Goal: Task Accomplishment & Management: Manage account settings

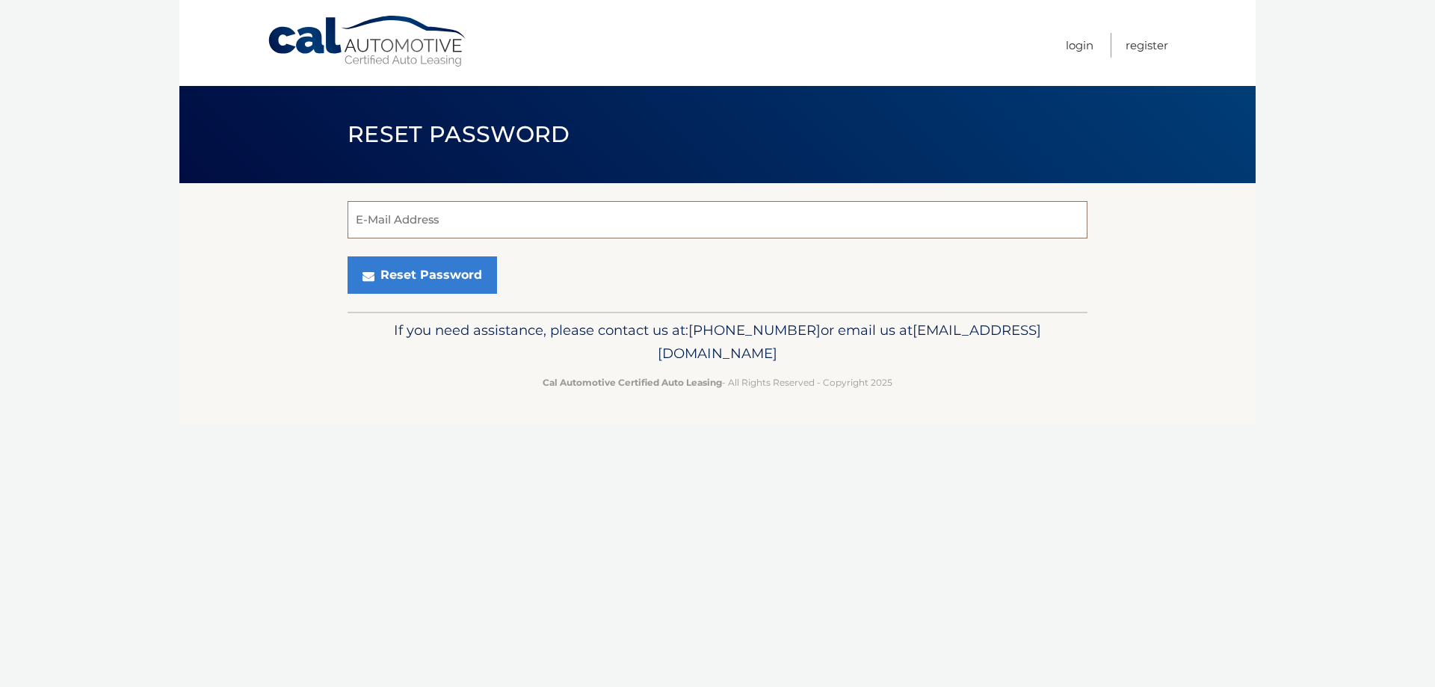
click at [537, 221] on input "E-Mail Address" at bounding box center [717, 219] width 740 height 37
type input "[EMAIL_ADDRESS][DOMAIN_NAME]"
click at [347, 256] on button "Reset Password" at bounding box center [421, 274] width 149 height 37
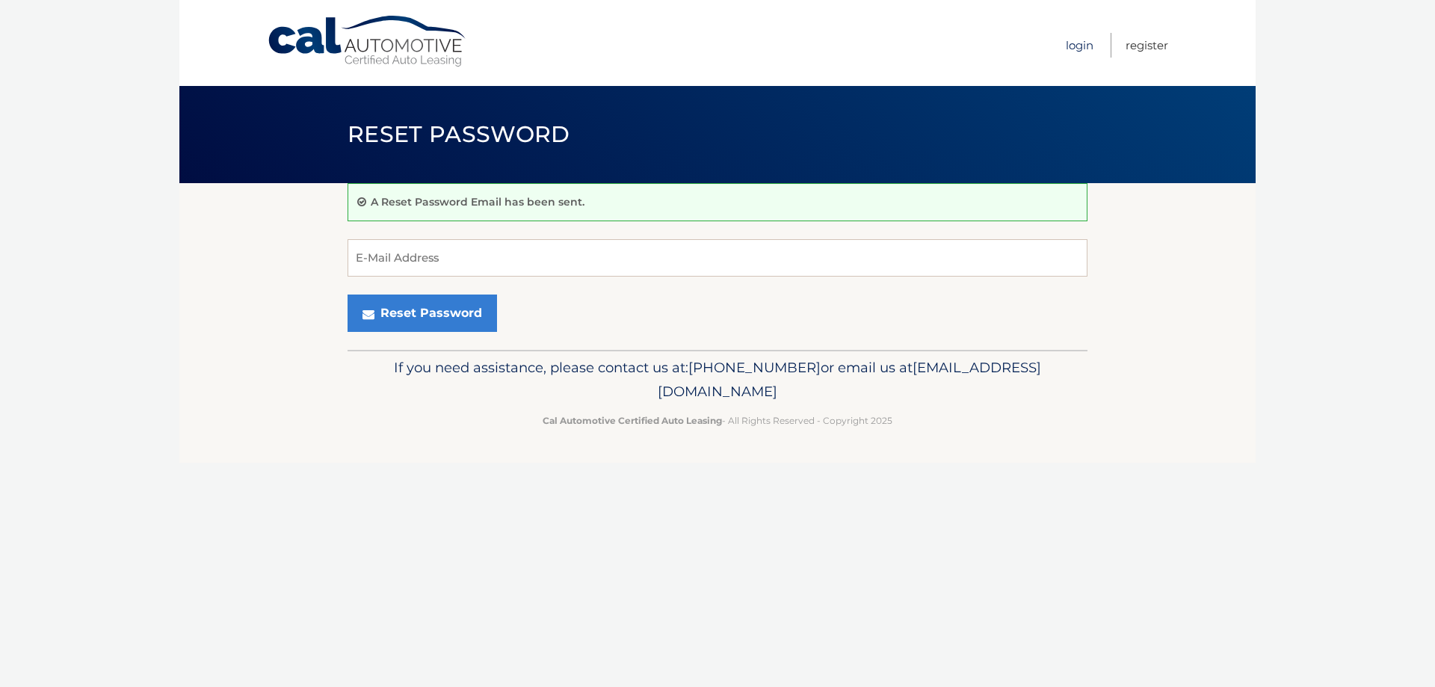
click at [1078, 39] on link "Login" at bounding box center [1079, 45] width 28 height 25
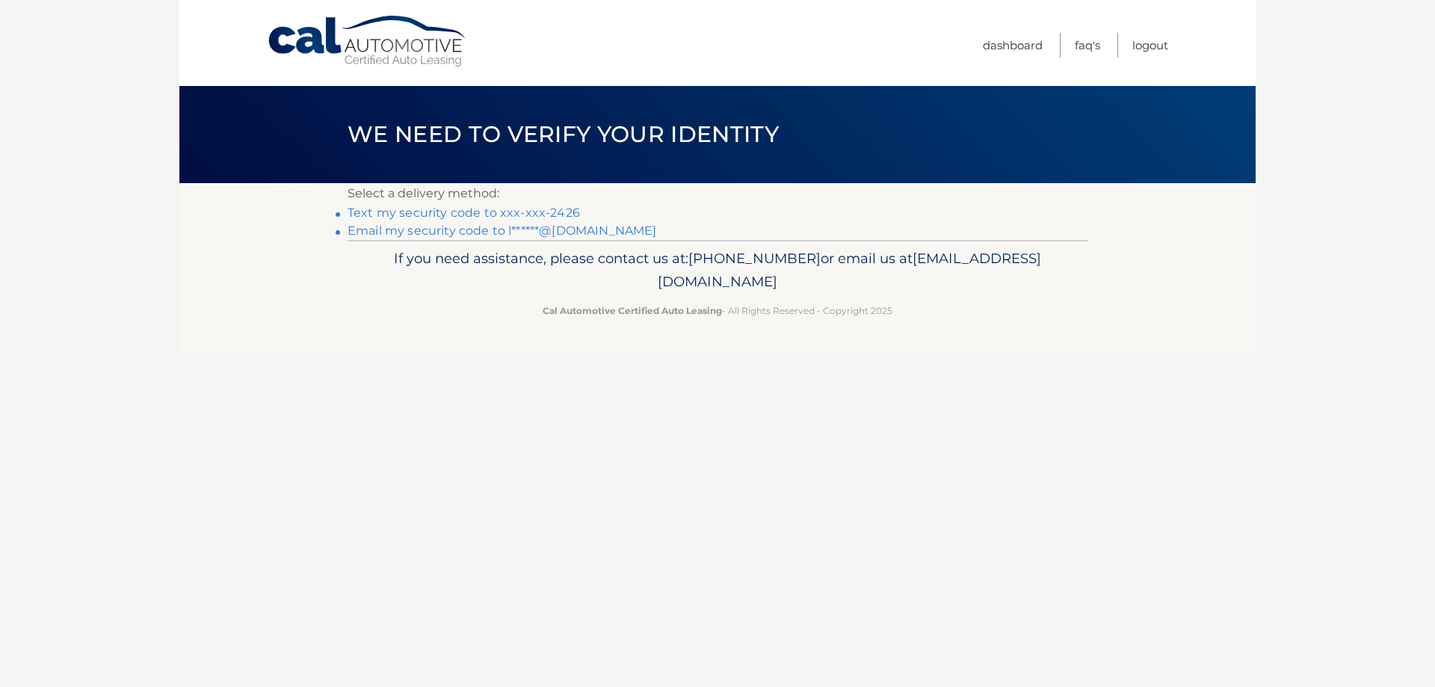
click at [451, 215] on link "Text my security code to xxx-xxx-2426" at bounding box center [463, 212] width 232 height 14
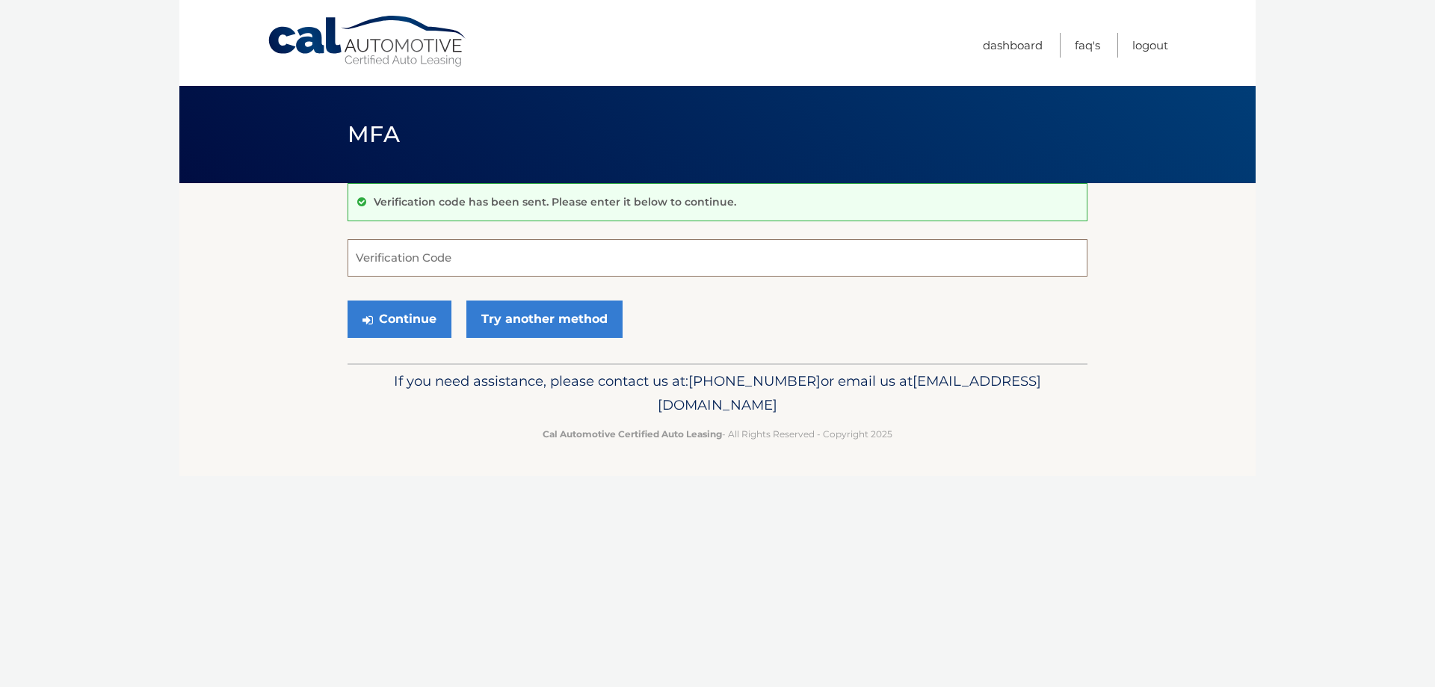
click at [459, 253] on input "Verification Code" at bounding box center [717, 257] width 740 height 37
type input "515080"
click at [412, 316] on button "Continue" at bounding box center [399, 318] width 104 height 37
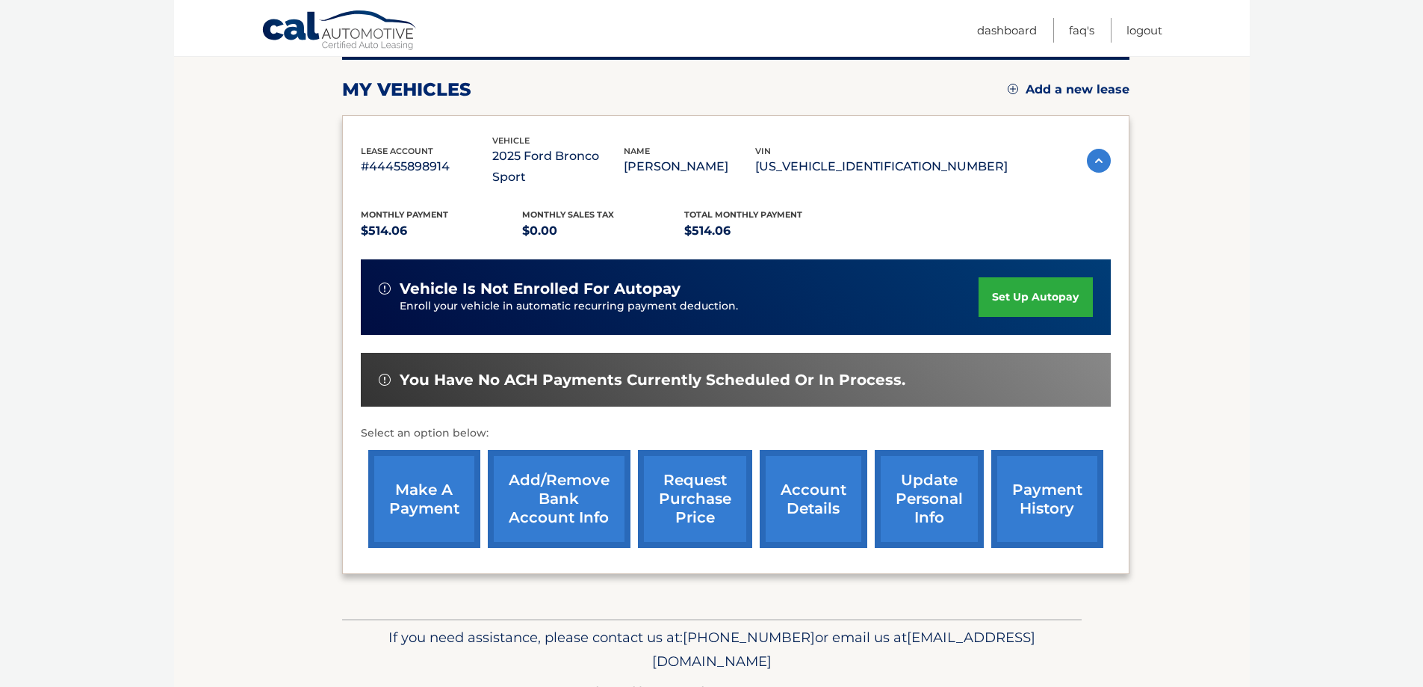
scroll to position [219, 0]
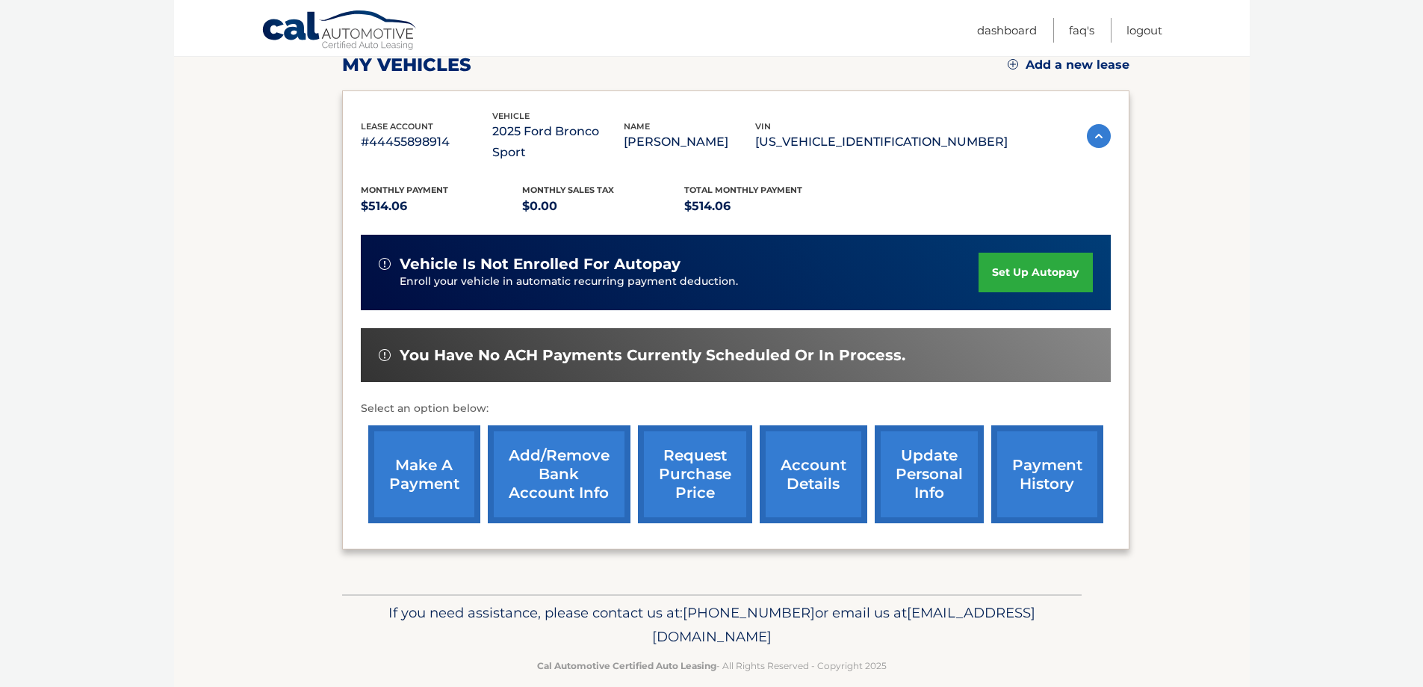
click at [462, 446] on link "make a payment" at bounding box center [424, 474] width 112 height 98
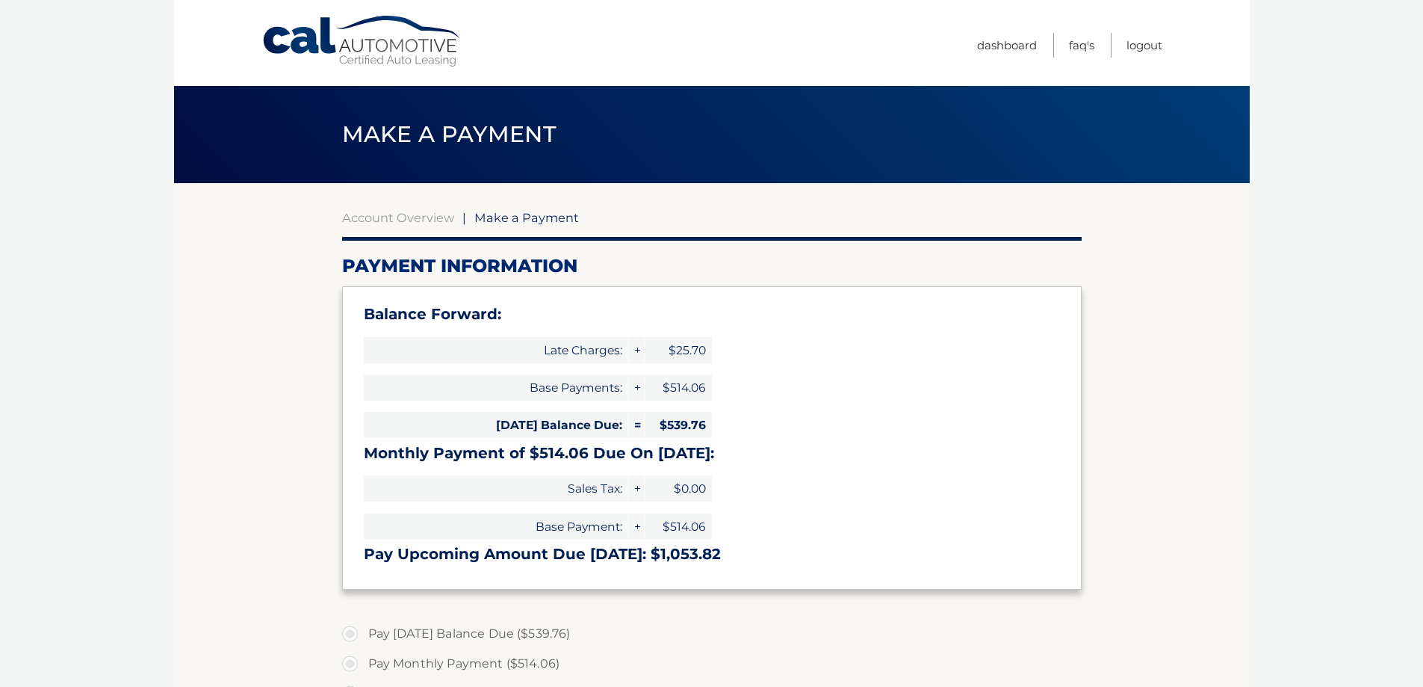
select select "MDU1ZGJkNzEtODQ1MS00ZjQxLWI3MDUtNGFmNDhkMGM1NGRl"
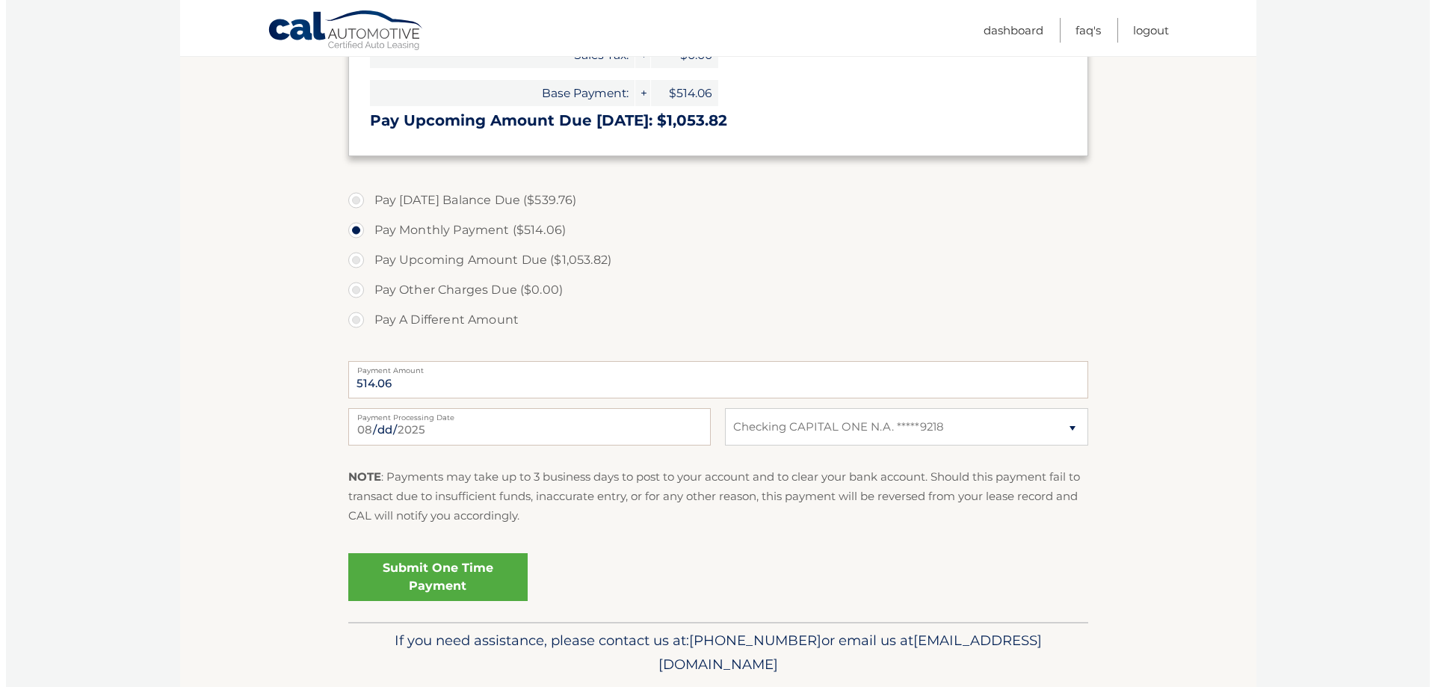
scroll to position [448, 0]
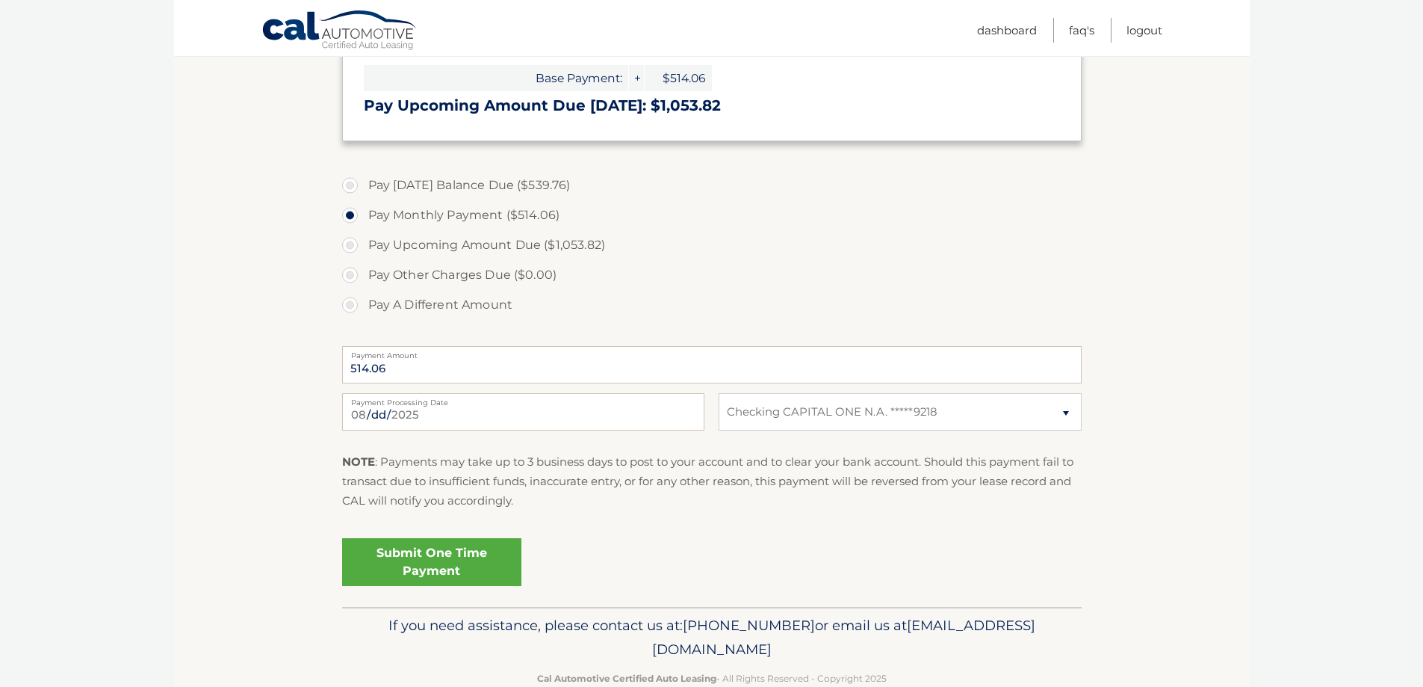
click at [461, 564] on link "Submit One Time Payment" at bounding box center [431, 562] width 179 height 48
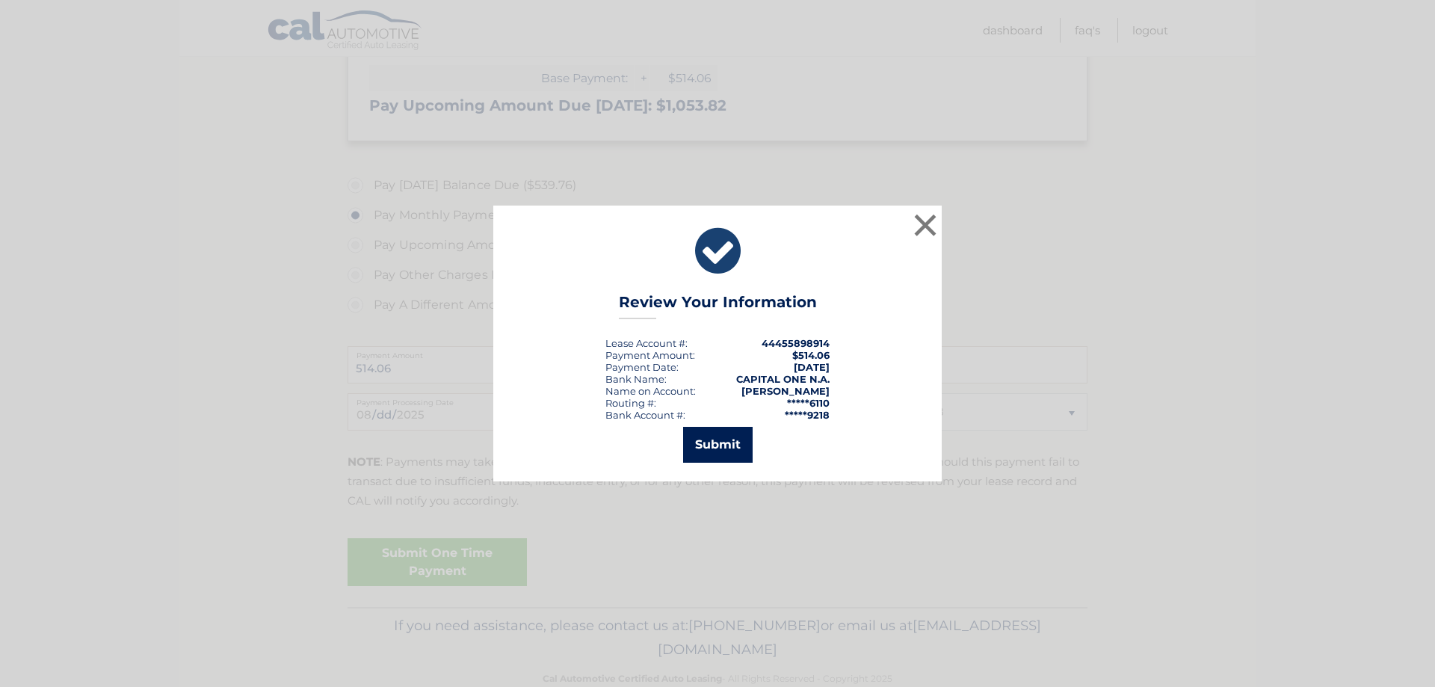
click at [735, 448] on button "Submit" at bounding box center [717, 445] width 69 height 36
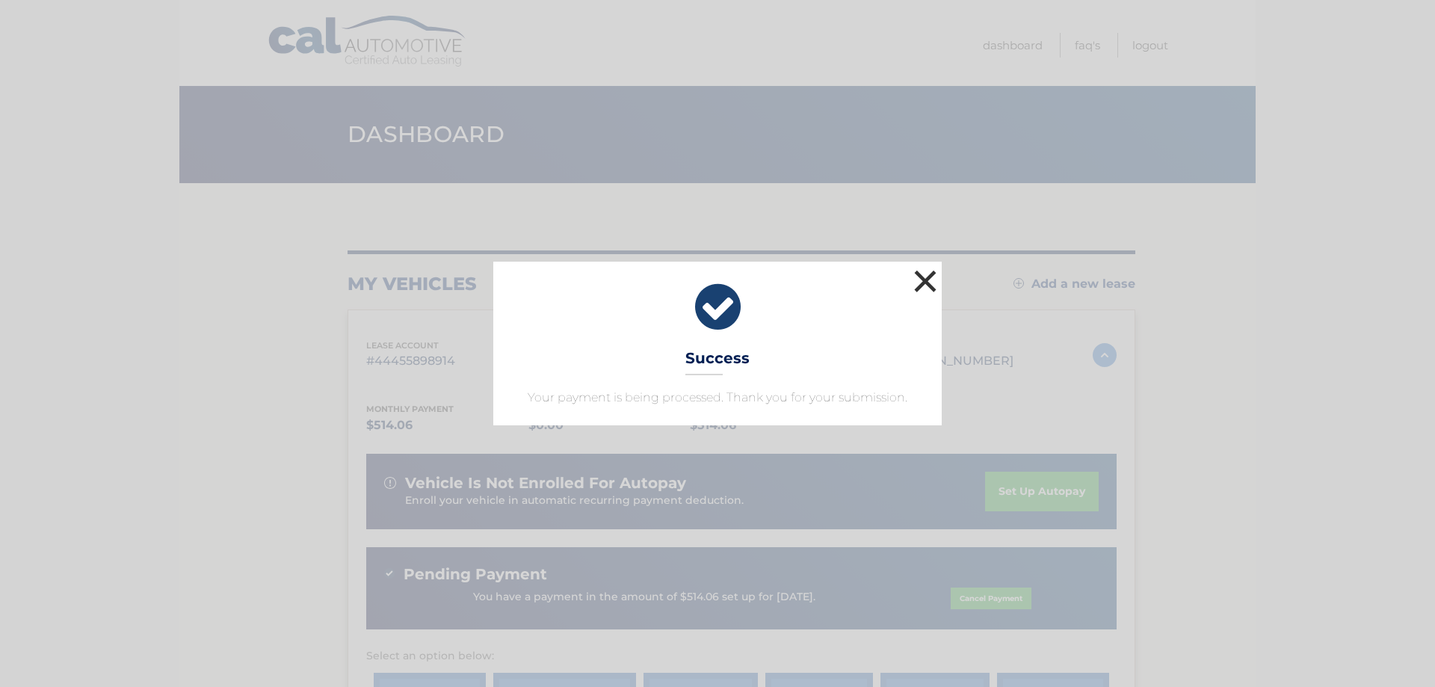
click at [929, 281] on button "×" at bounding box center [925, 281] width 30 height 30
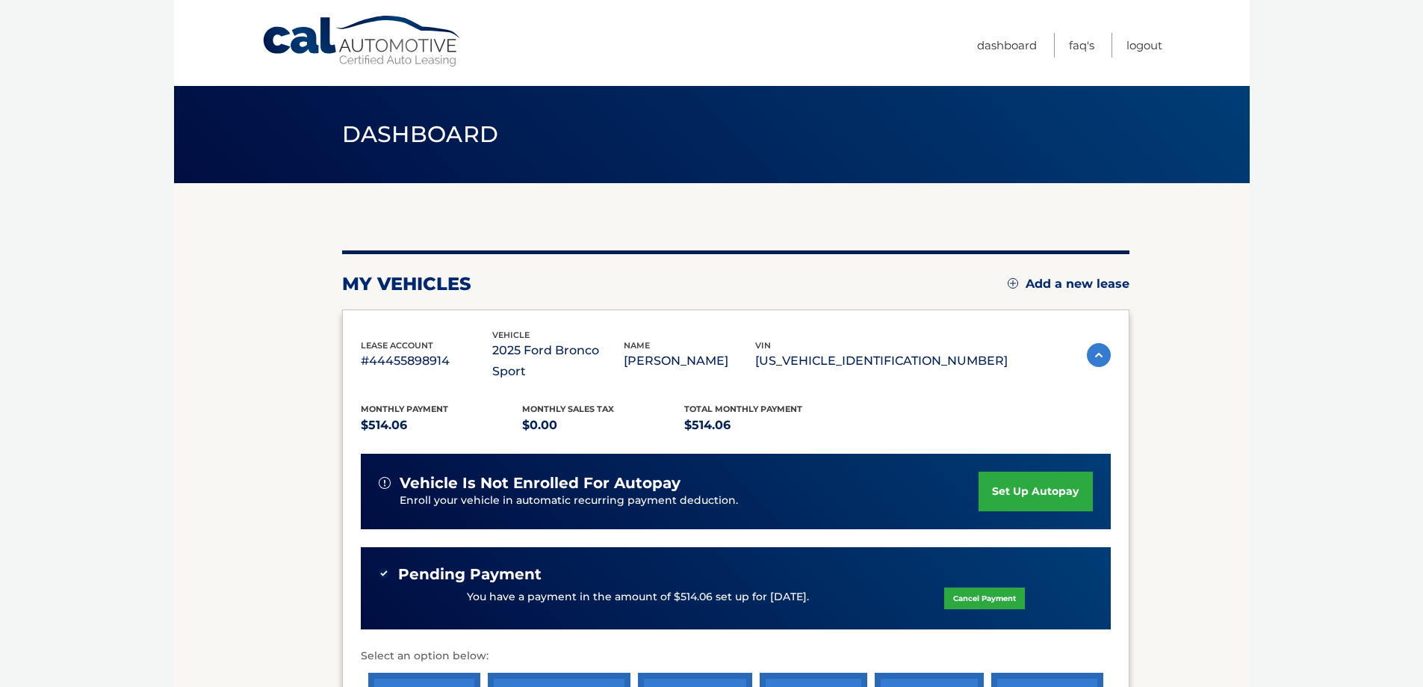
click at [1028, 471] on link "set up autopay" at bounding box center [1036, 491] width 114 height 40
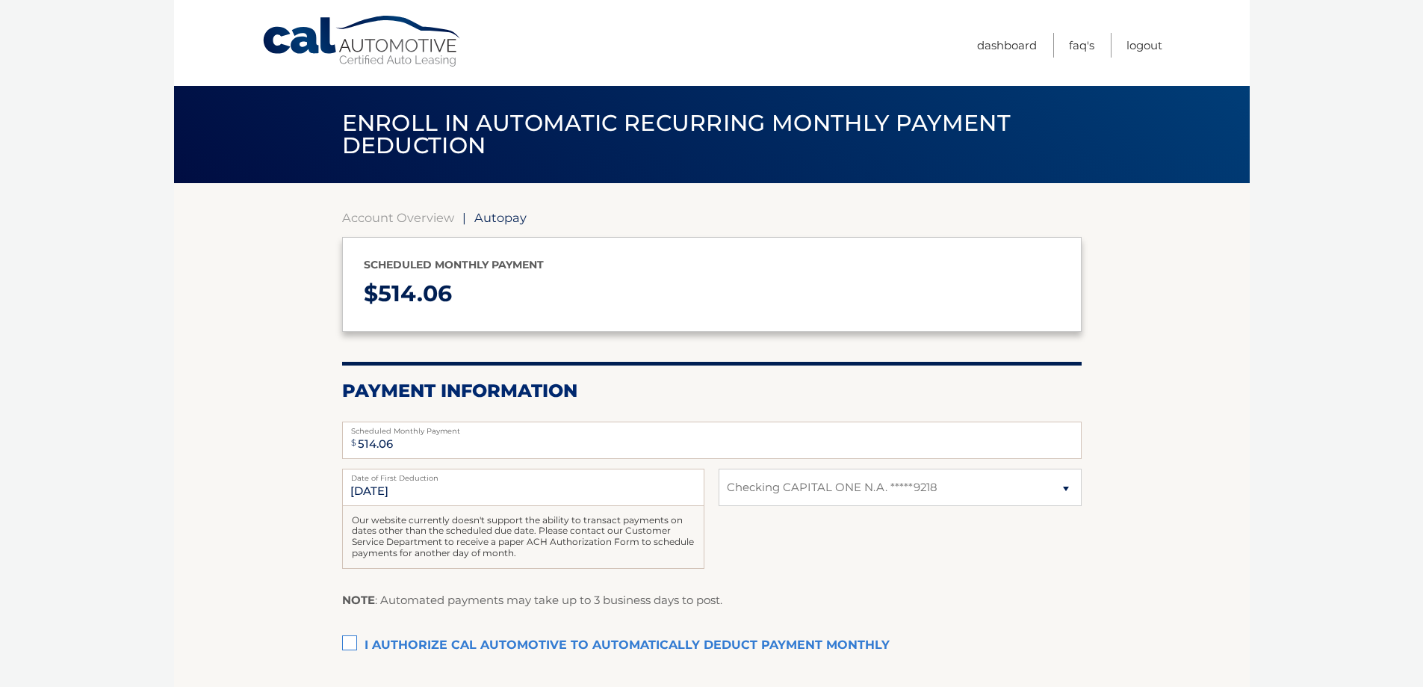
select select "MDU1ZGJkNzEtODQ1MS00ZjQxLWI3MDUtNGFmNDhkMGM1NGRl"
click at [964, 495] on select "Select Bank Account Checking CAPITAL ONE N.A. *****9218" at bounding box center [900, 486] width 362 height 37
click at [779, 572] on div "9/1/2025 Date of First Deduction Our website currently doesn't support the abil…" at bounding box center [712, 526] width 740 height 117
click at [353, 640] on label "I authorize cal automotive to automatically deduct payment monthly This checkbo…" at bounding box center [712, 646] width 740 height 30
click at [0, 0] on input "I authorize cal automotive to automatically deduct payment monthly This checkbo…" at bounding box center [0, 0] width 0 height 0
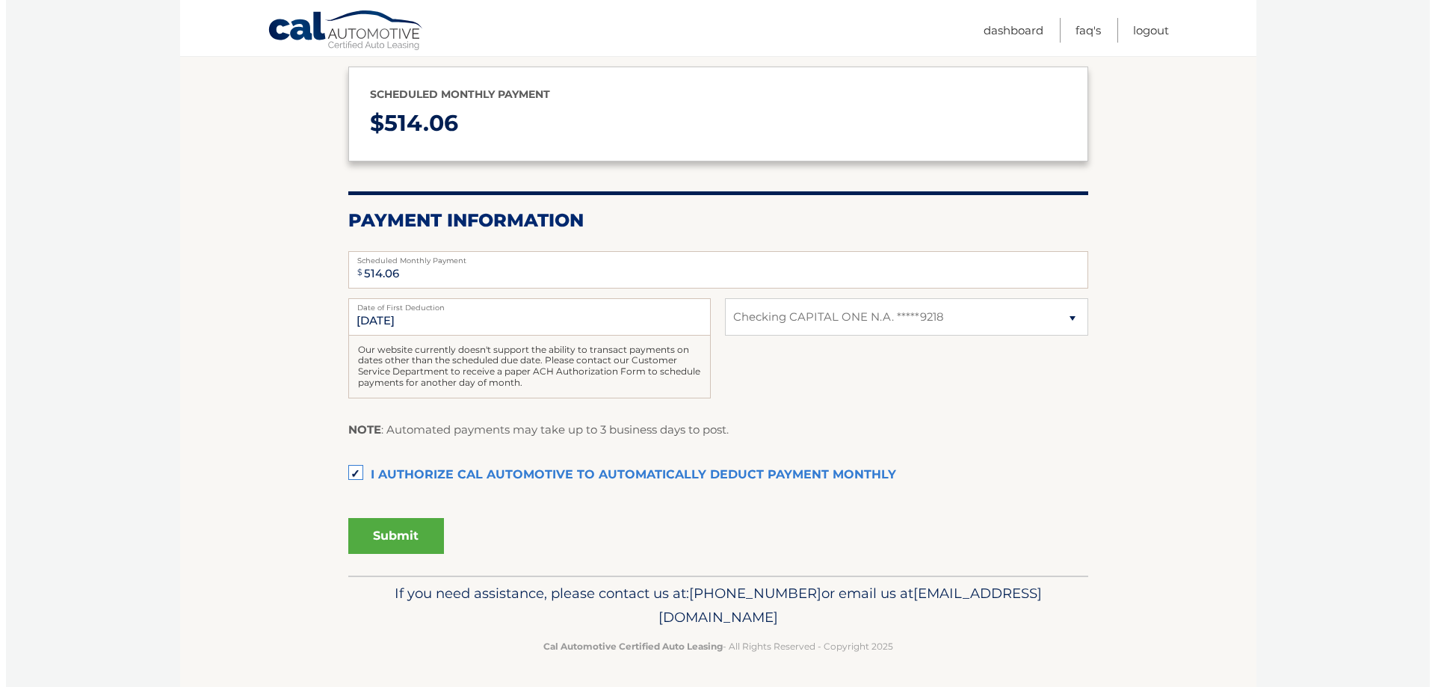
scroll to position [172, 0]
click at [409, 534] on button "Submit" at bounding box center [390, 534] width 96 height 36
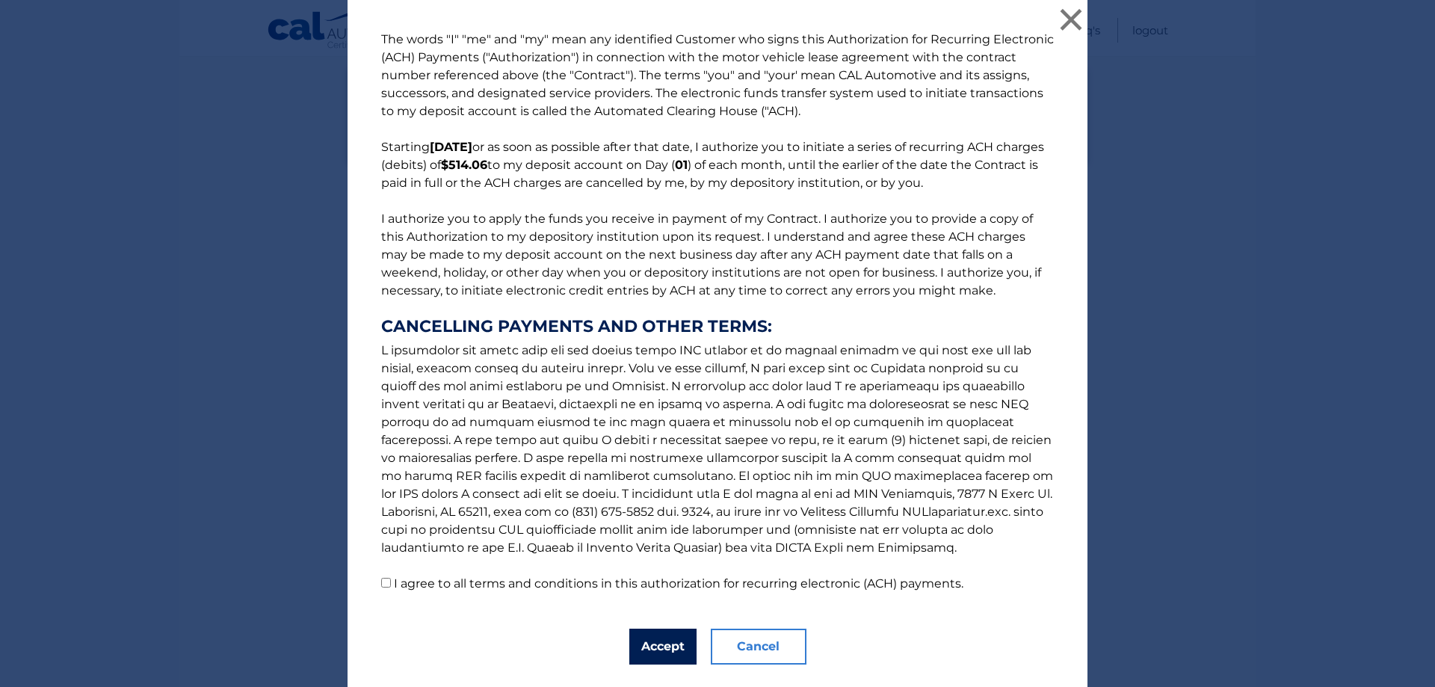
click at [652, 631] on button "Accept" at bounding box center [662, 646] width 67 height 36
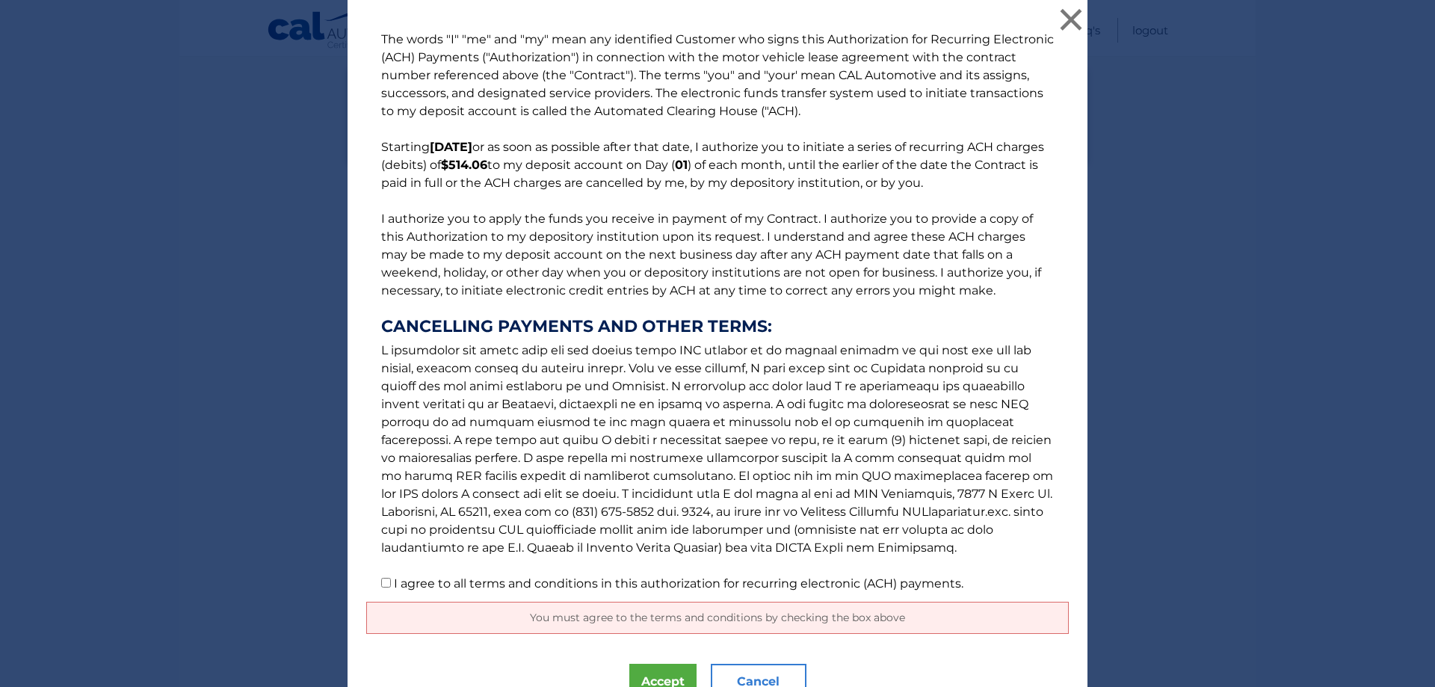
click at [381, 580] on input "I agree to all terms and conditions in this authorization for recurring electro…" at bounding box center [386, 583] width 10 height 10
checkbox input "true"
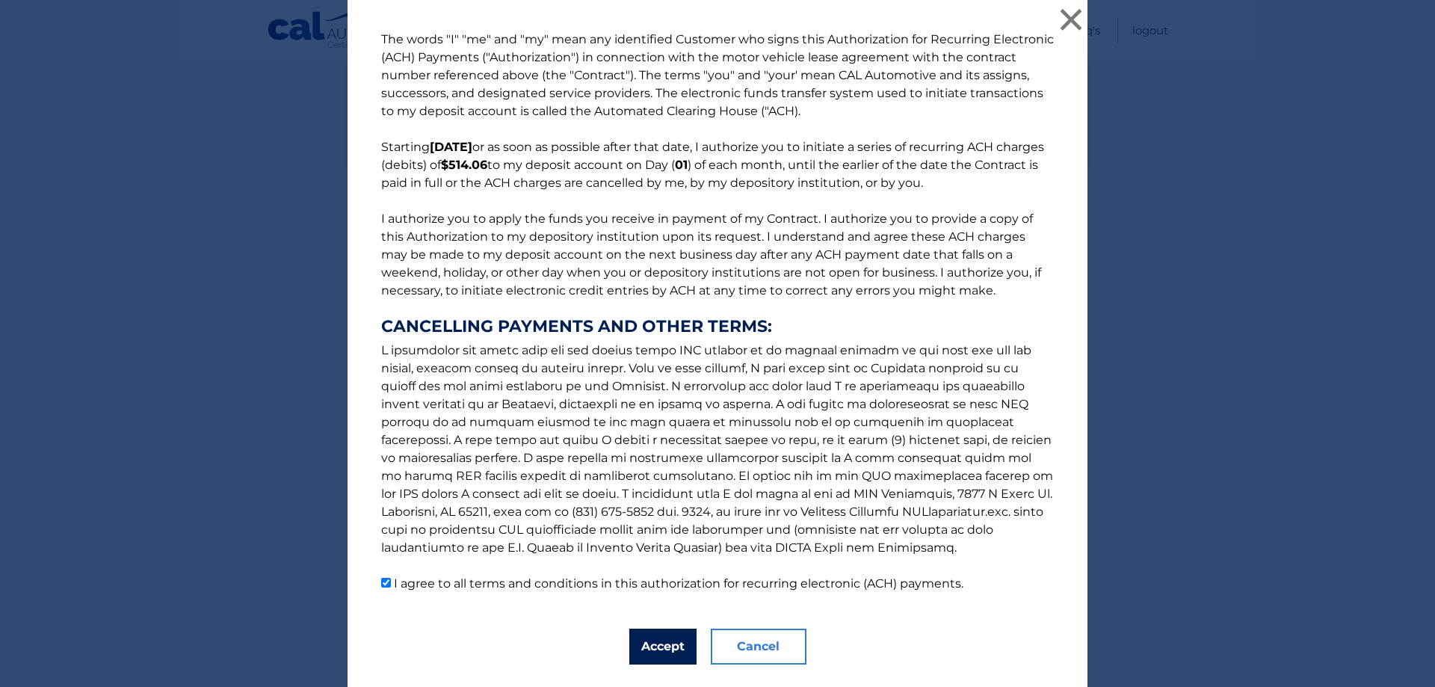
click at [659, 645] on button "Accept" at bounding box center [662, 646] width 67 height 36
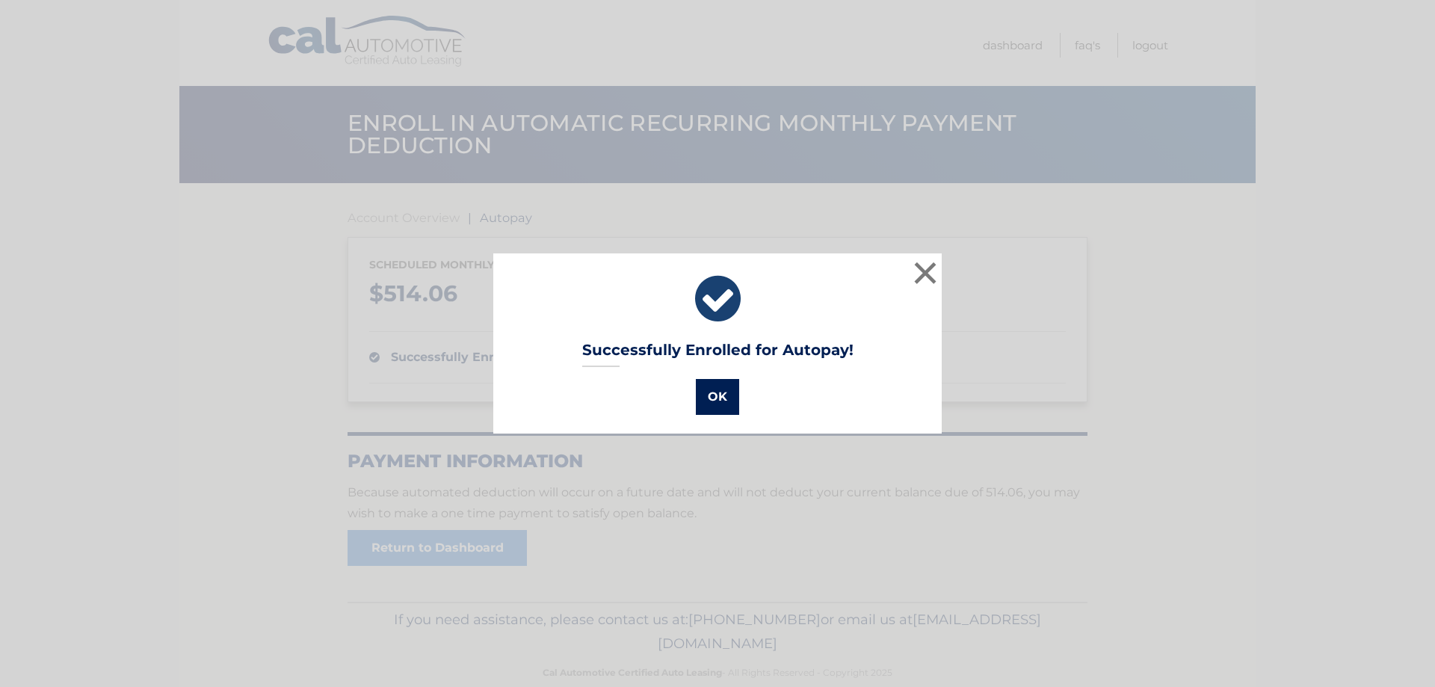
click at [719, 403] on button "OK" at bounding box center [717, 397] width 43 height 36
